Goal: Information Seeking & Learning: Learn about a topic

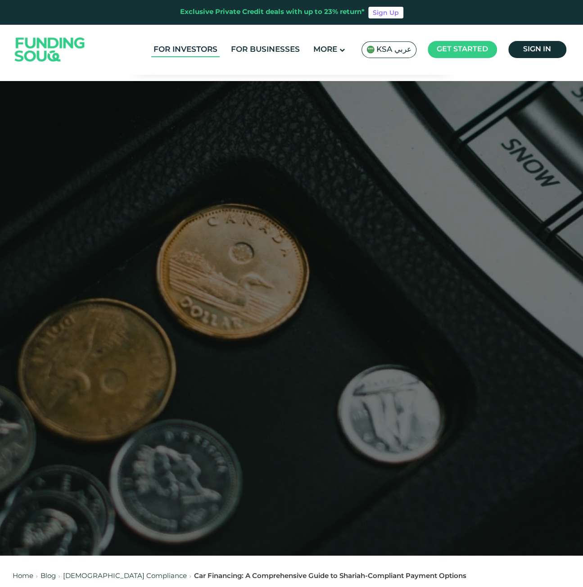
click at [177, 49] on link "For Investors" at bounding box center [185, 49] width 68 height 15
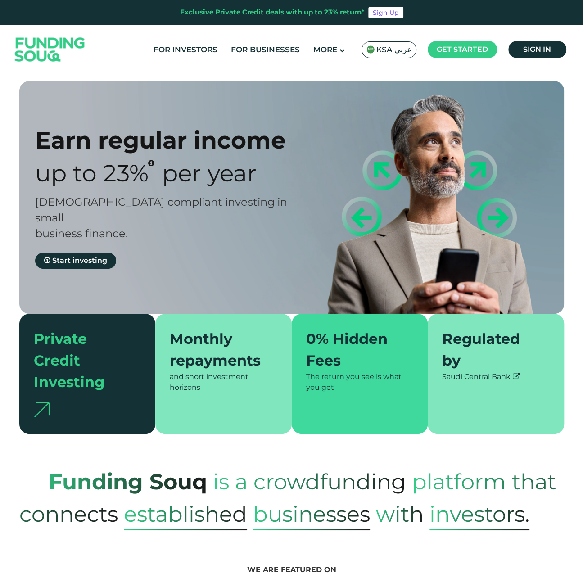
type tc-range-slider "4"
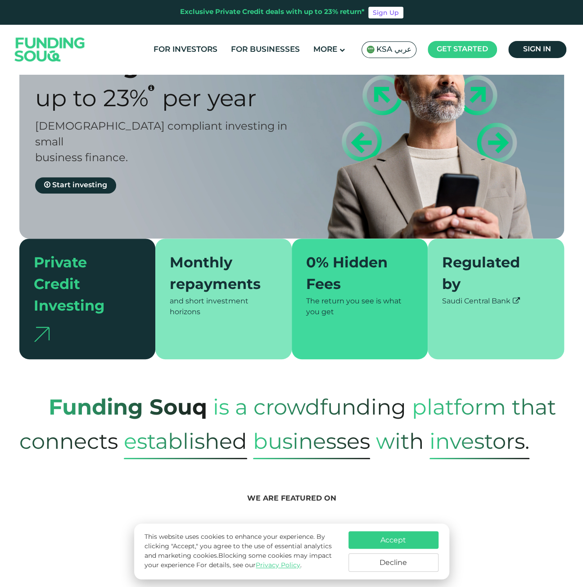
scroll to position [135, 0]
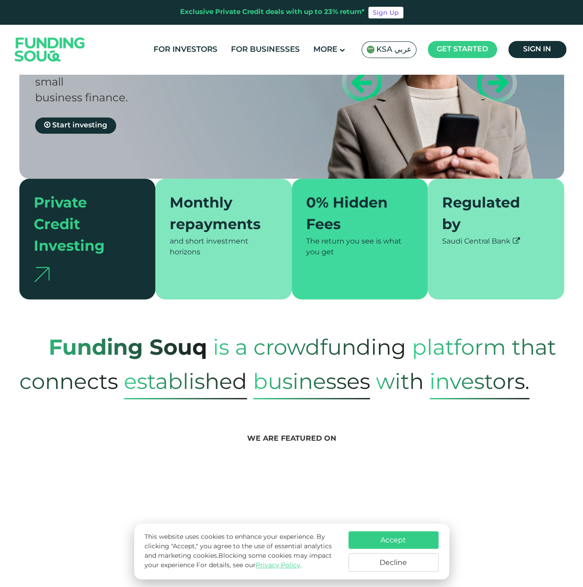
click at [391, 539] on button "Accept" at bounding box center [393, 540] width 90 height 18
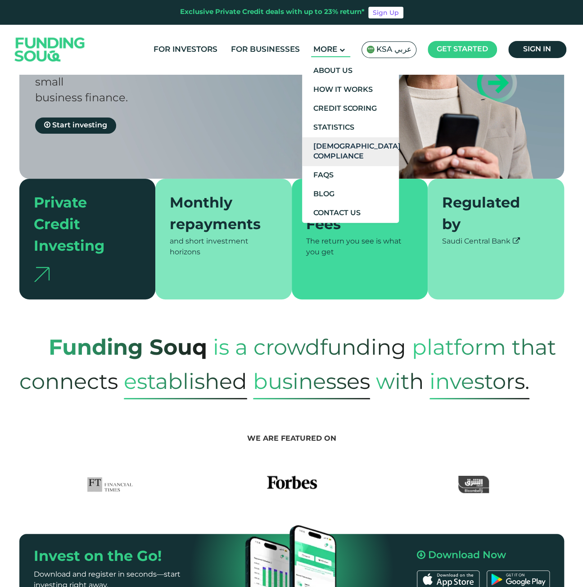
click at [355, 149] on link "[DEMOGRAPHIC_DATA] Compliance" at bounding box center [350, 151] width 97 height 29
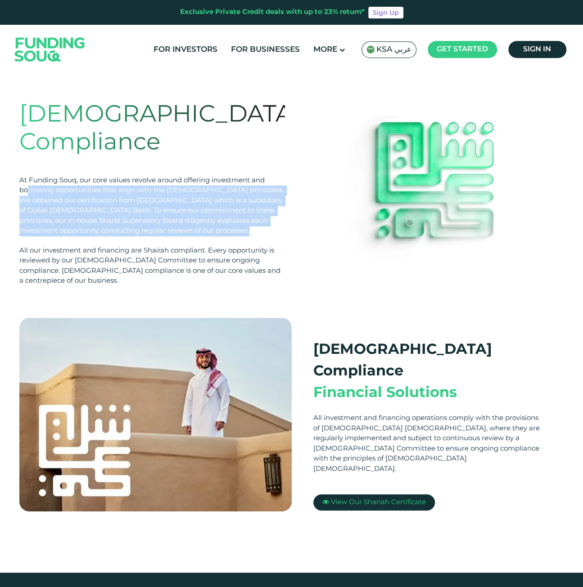
drag, startPoint x: 27, startPoint y: 159, endPoint x: 252, endPoint y: 210, distance: 230.6
click at [252, 210] on div "Shariah Compliance At Funding Souq, our core values revolve around offering inv…" at bounding box center [151, 193] width 265 height 185
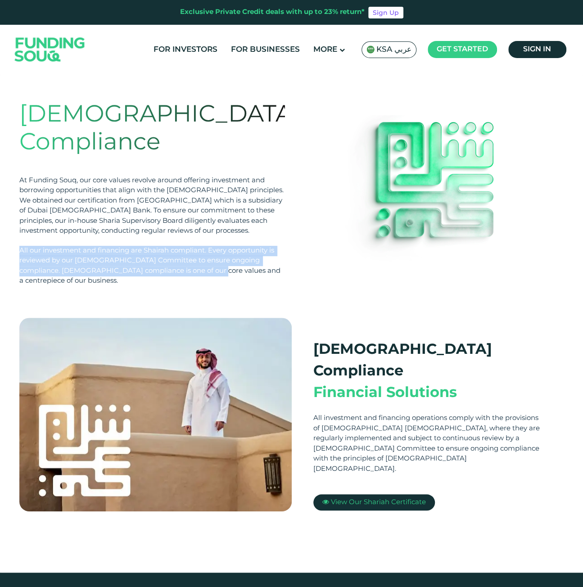
drag, startPoint x: 21, startPoint y: 220, endPoint x: 182, endPoint y: 240, distance: 162.3
click at [179, 246] on div "All our investment and financing are Shairah compliant. Every opportunity is re…" at bounding box center [151, 266] width 265 height 40
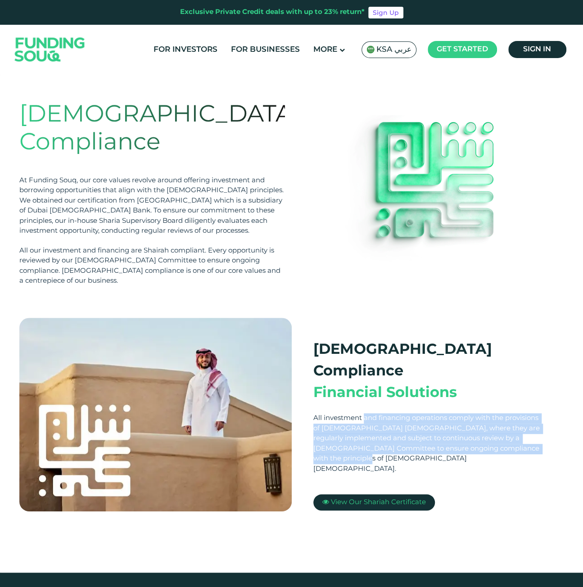
drag, startPoint x: 309, startPoint y: 372, endPoint x: 539, endPoint y: 395, distance: 231.4
click at [539, 395] on div "Shariah Compliance Financial Solutions All investment and financing operations …" at bounding box center [428, 425] width 272 height 214
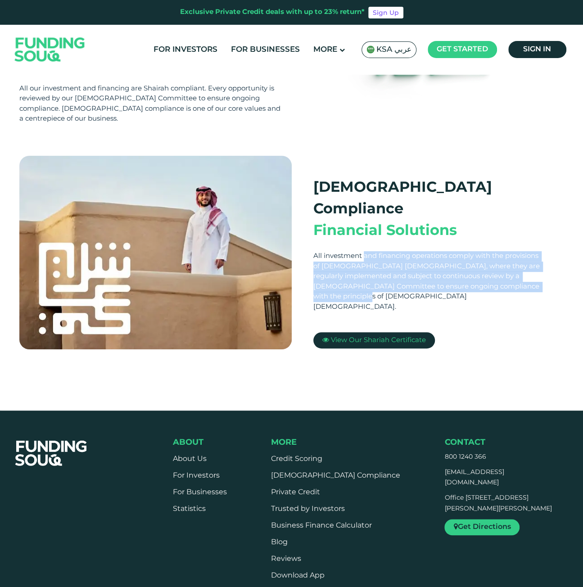
scroll to position [180, 0]
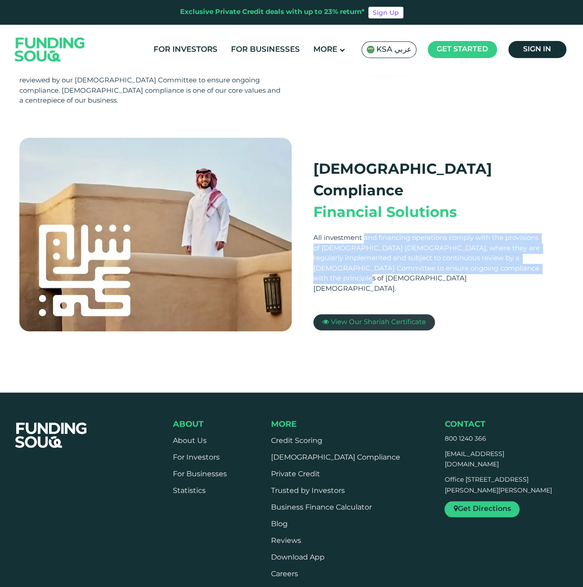
click at [390, 319] on span "View Our Shariah Certificate" at bounding box center [378, 322] width 95 height 6
